Goal: Communication & Community: Participate in discussion

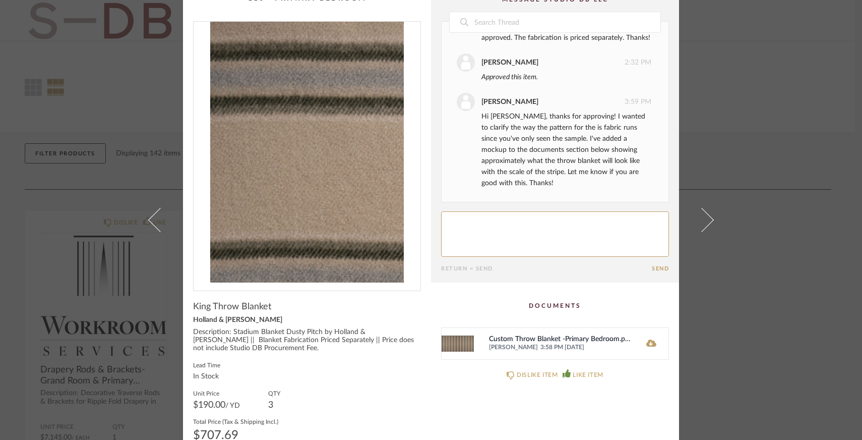
scroll to position [16, 0]
click at [651, 342] on icon at bounding box center [651, 341] width 10 height 7
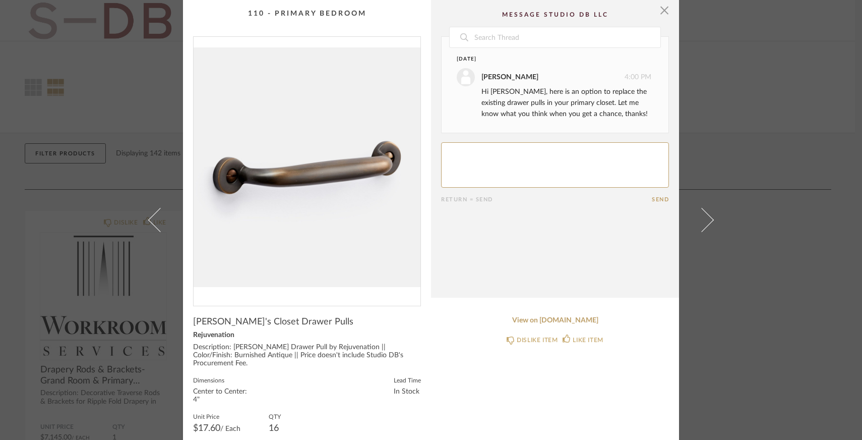
click at [520, 159] on textarea at bounding box center [555, 164] width 228 height 45
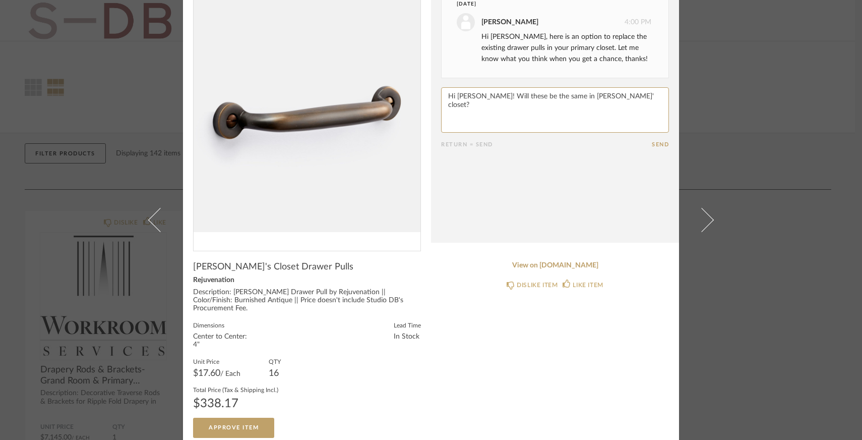
scroll to position [54, 0]
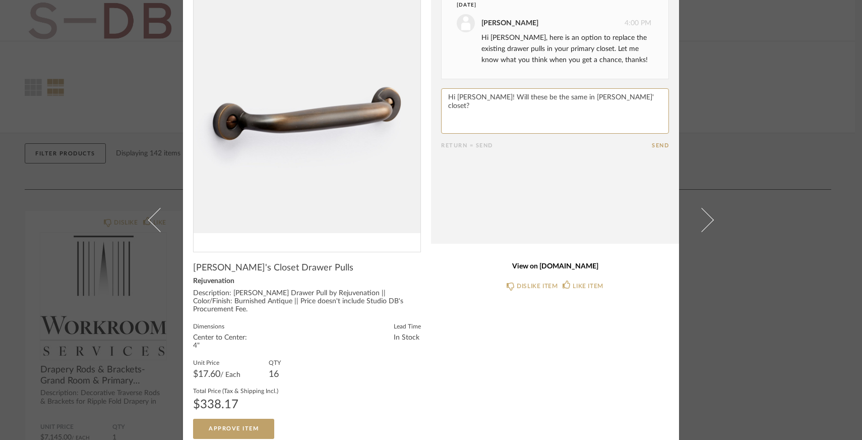
click at [573, 267] on link "View on rejuvenation.com" at bounding box center [555, 266] width 228 height 9
click at [588, 122] on textarea at bounding box center [555, 110] width 228 height 45
drag, startPoint x: 480, startPoint y: 98, endPoint x: 614, endPoint y: 100, distance: 134.1
click at [614, 100] on textarea at bounding box center [555, 110] width 228 height 45
click at [478, 95] on textarea at bounding box center [555, 110] width 228 height 45
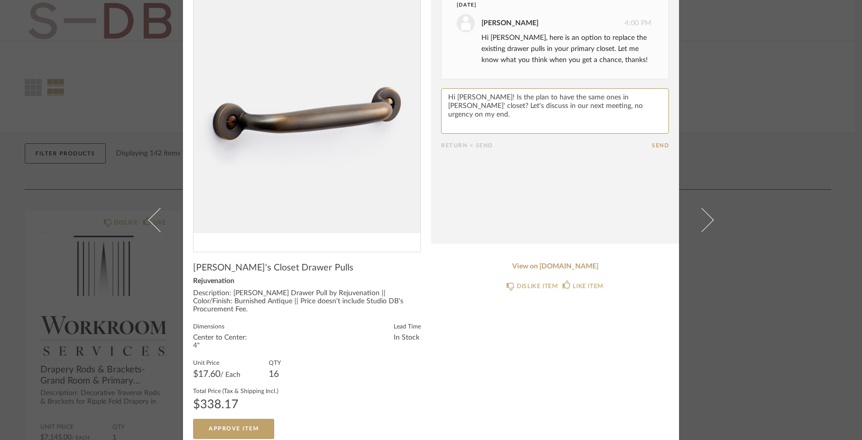
click at [533, 107] on textarea at bounding box center [555, 110] width 228 height 45
drag, startPoint x: 533, startPoint y: 108, endPoint x: 610, endPoint y: 110, distance: 77.2
click at [610, 110] on textarea at bounding box center [555, 110] width 228 height 45
click at [607, 105] on textarea at bounding box center [555, 110] width 228 height 45
drag, startPoint x: 607, startPoint y: 105, endPoint x: 635, endPoint y: 96, distance: 29.6
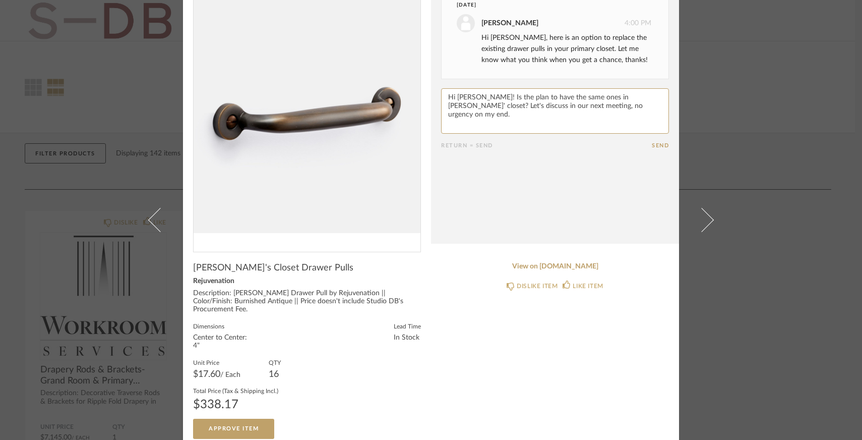
click at [635, 96] on textarea at bounding box center [555, 110] width 228 height 45
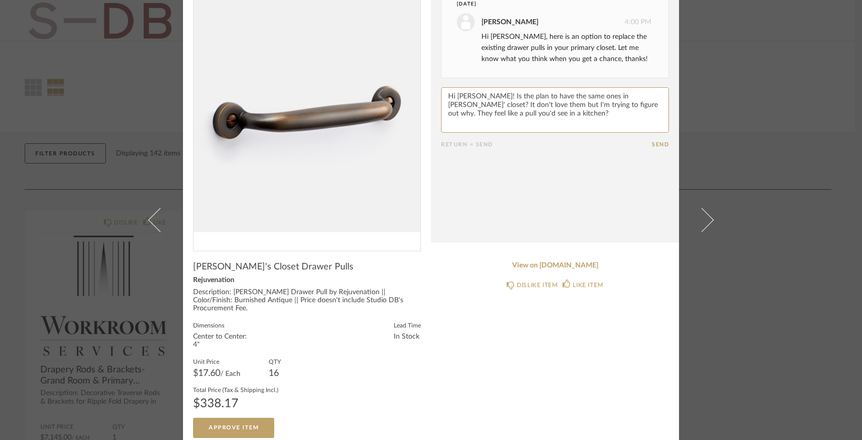
type textarea "Hi Lauren! Is the plan to have the same ones in Evans' closet? It don't love th…"
